Goal: Communication & Community: Answer question/provide support

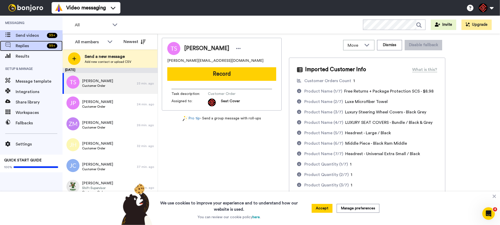
click at [26, 45] on span "Replies" at bounding box center [30, 46] width 29 height 6
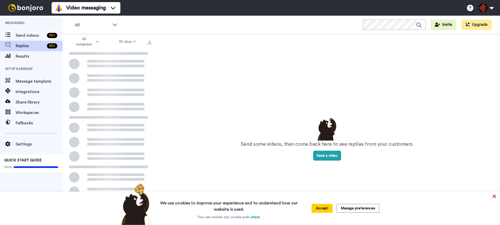
click at [495, 196] on icon at bounding box center [494, 196] width 5 height 5
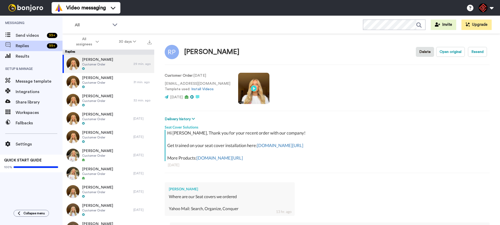
click at [243, 85] on video at bounding box center [253, 88] width 31 height 31
click at [244, 96] on video at bounding box center [253, 88] width 31 height 31
click at [240, 87] on video at bounding box center [253, 88] width 31 height 31
click at [239, 87] on video at bounding box center [253, 88] width 31 height 31
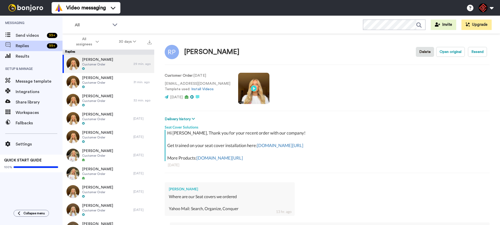
click at [239, 84] on video at bounding box center [253, 88] width 31 height 31
click at [238, 89] on video at bounding box center [253, 88] width 31 height 31
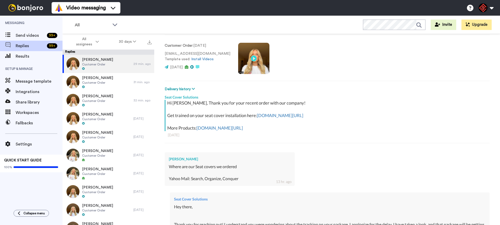
scroll to position [30, 0]
click at [238, 55] on video at bounding box center [253, 57] width 31 height 31
type textarea "x"
